Goal: Use online tool/utility: Utilize a website feature to perform a specific function

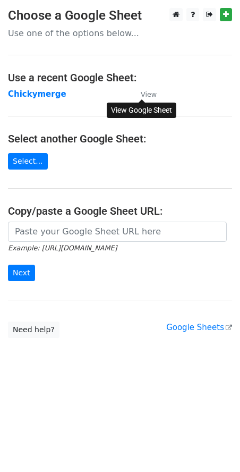
click at [151, 95] on small "View" at bounding box center [149, 94] width 16 height 8
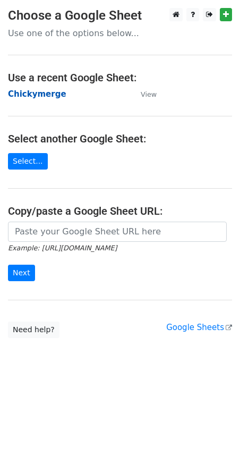
click at [19, 94] on strong "Chickymerge" at bounding box center [37, 94] width 59 height 10
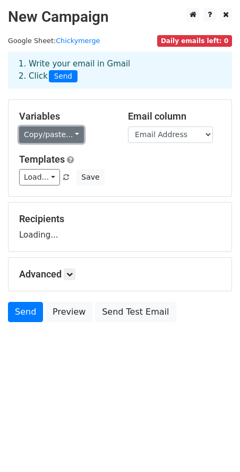
click at [48, 135] on link "Copy/paste..." at bounding box center [51, 135] width 65 height 16
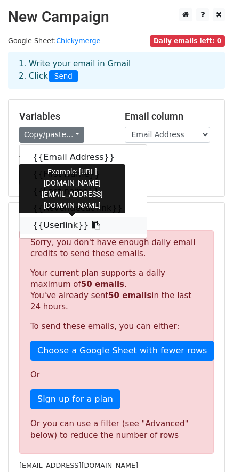
click at [59, 222] on link "{{Userlink}}" at bounding box center [83, 225] width 127 height 17
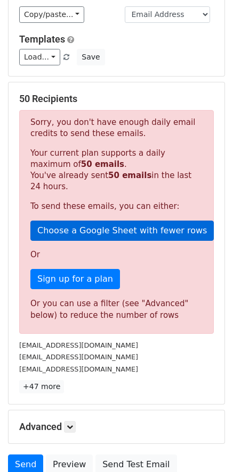
scroll to position [213, 0]
